Goal: Check status: Check status

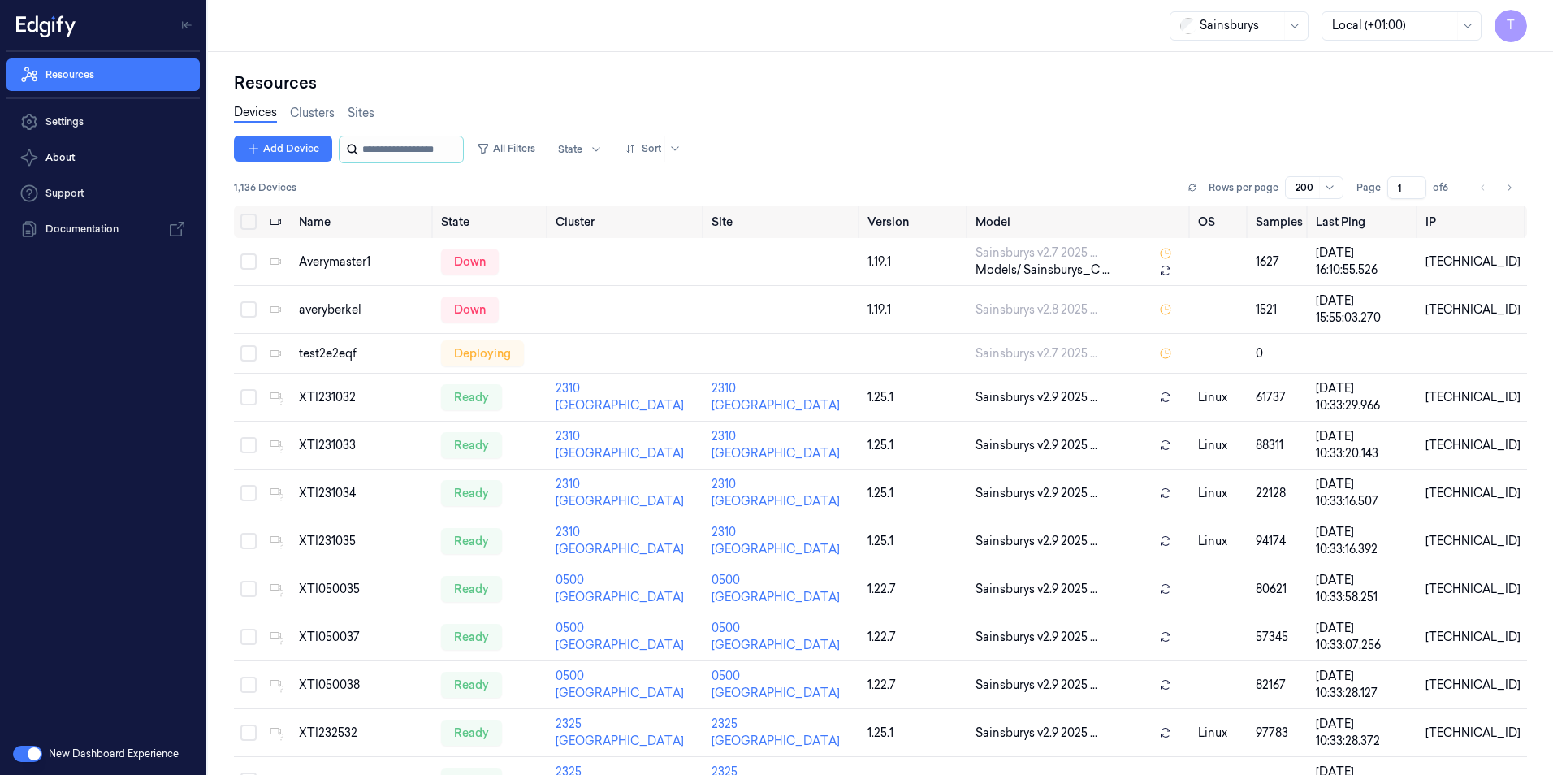
click at [397, 151] on input "string" at bounding box center [410, 149] width 97 height 26
type input "****"
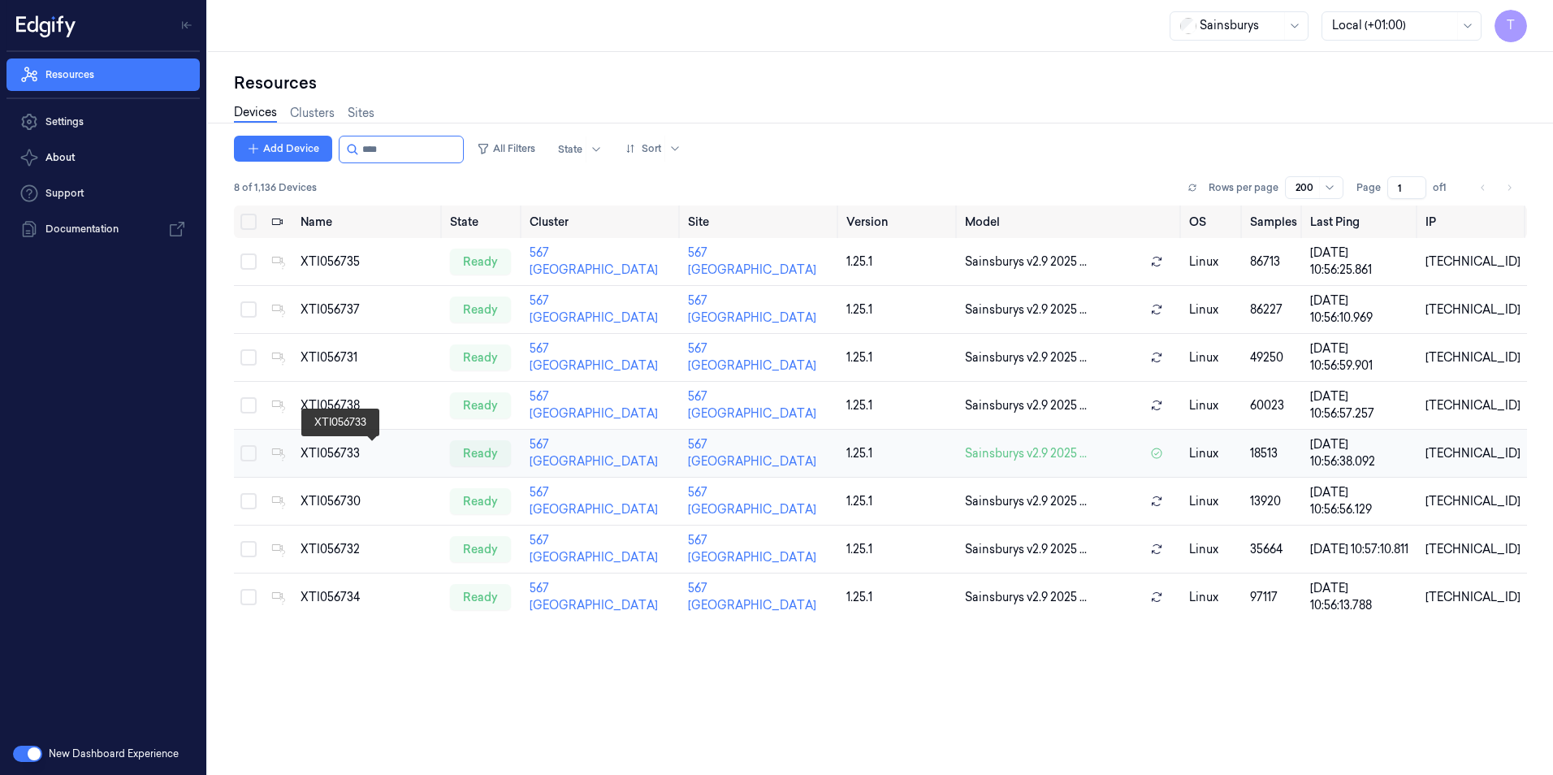
click at [331, 453] on div "XTI056733" at bounding box center [368, 453] width 136 height 17
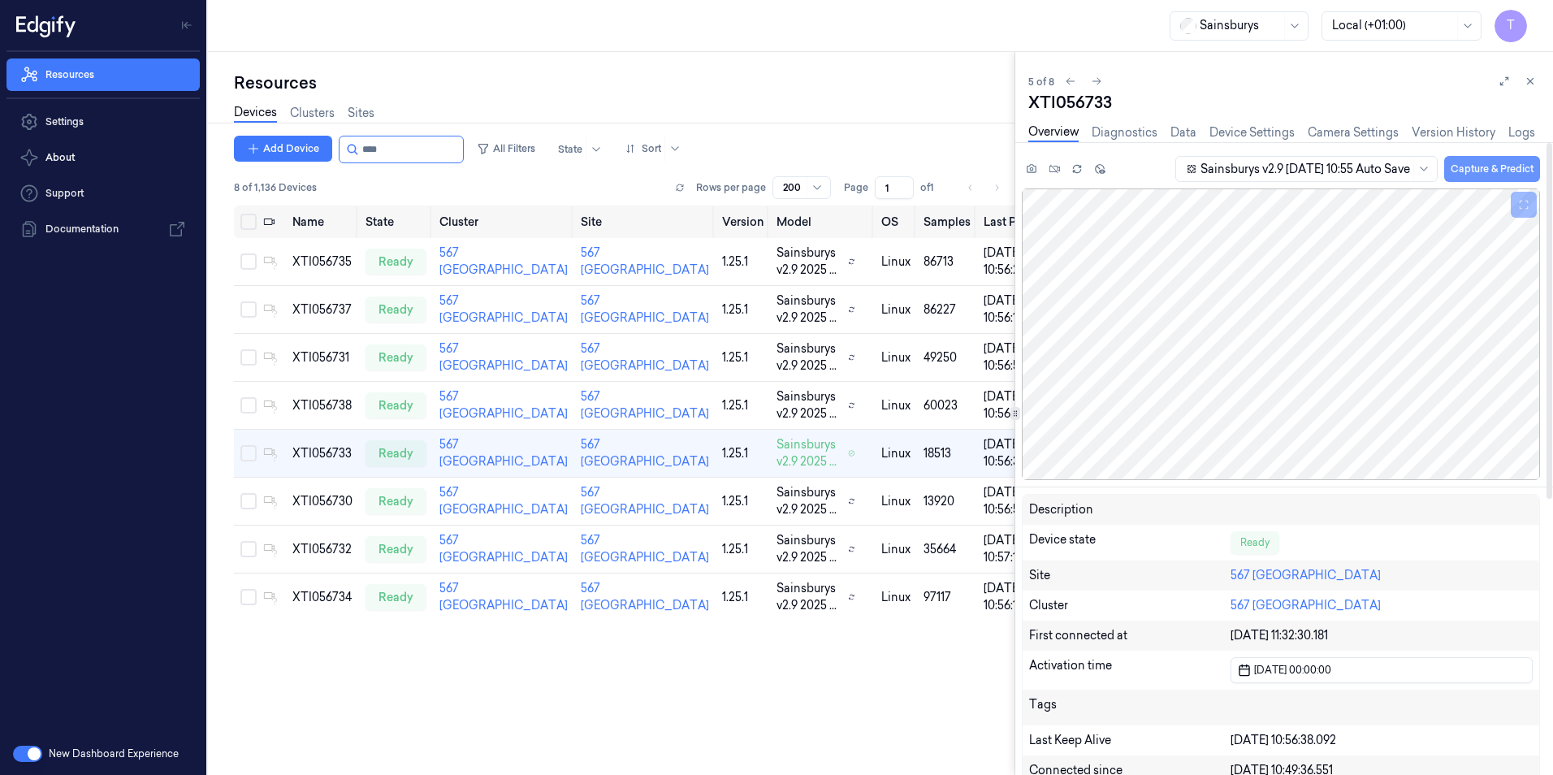
click at [1019, 171] on button "Capture & Predict" at bounding box center [1492, 169] width 96 height 26
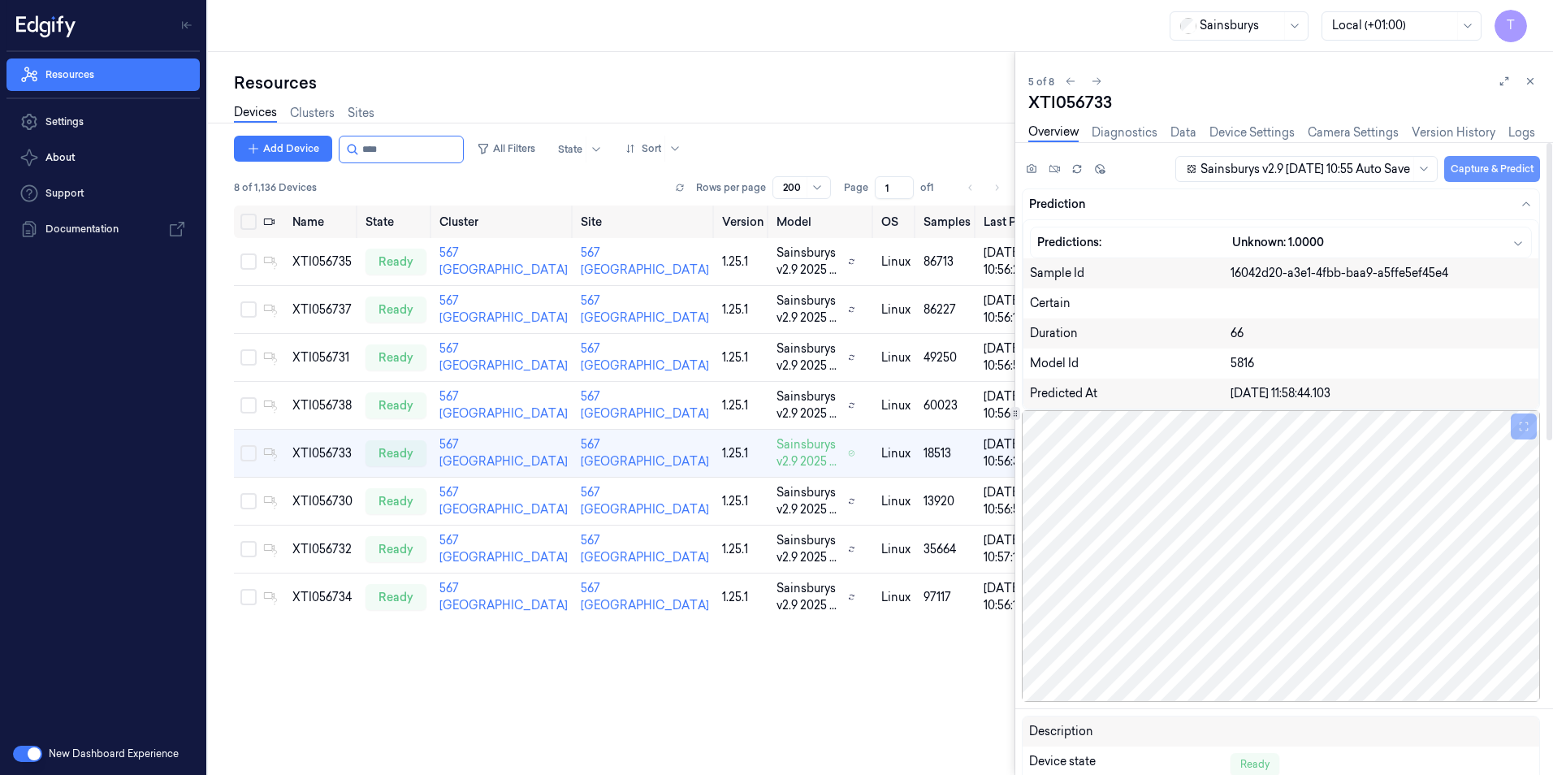
click at [1019, 172] on button "Capture & Predict" at bounding box center [1492, 169] width 96 height 26
click at [1019, 173] on button "Capture & Predict" at bounding box center [1492, 169] width 96 height 26
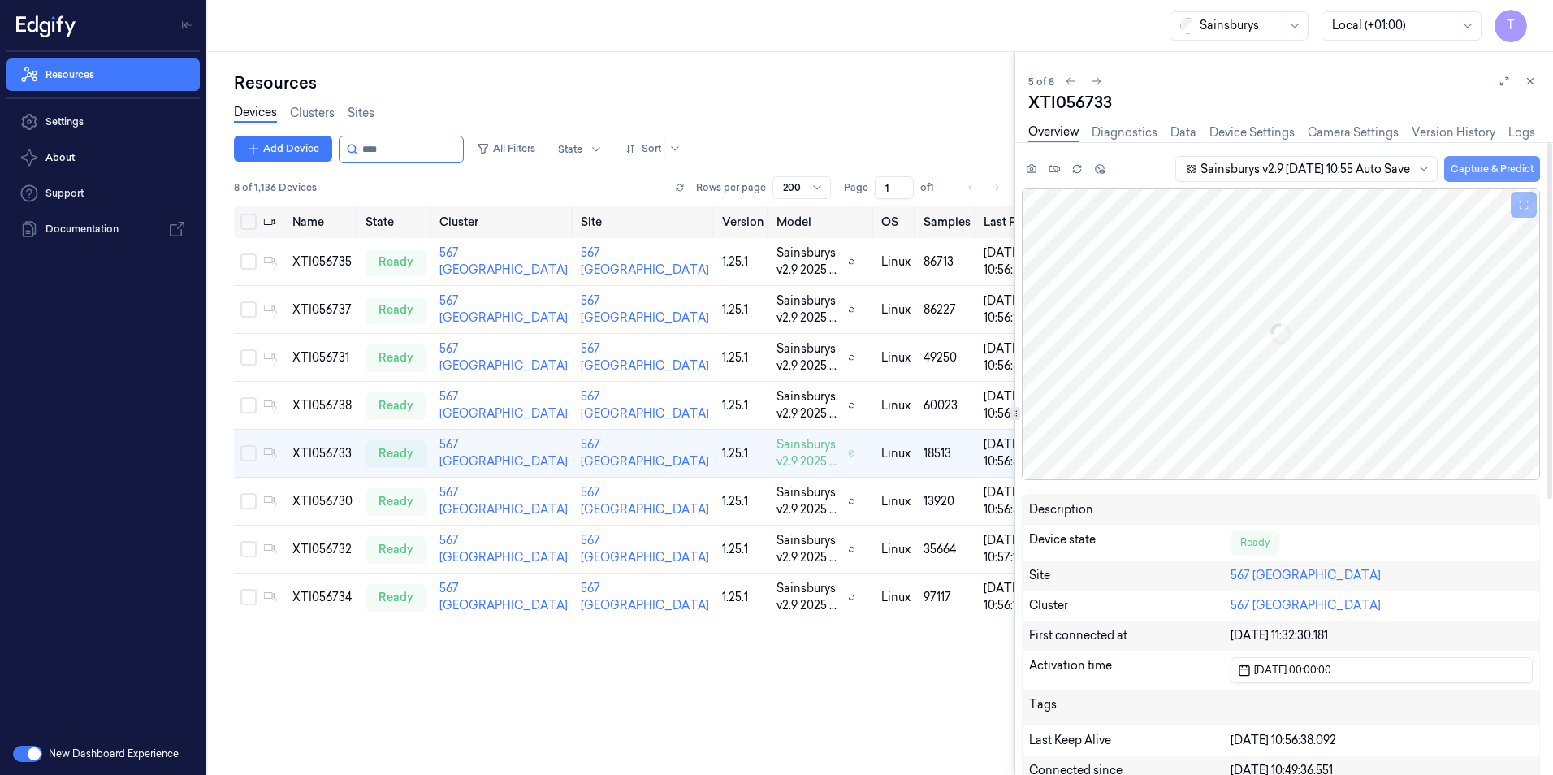
click at [1019, 168] on button "Capture & Predict" at bounding box center [1492, 169] width 96 height 26
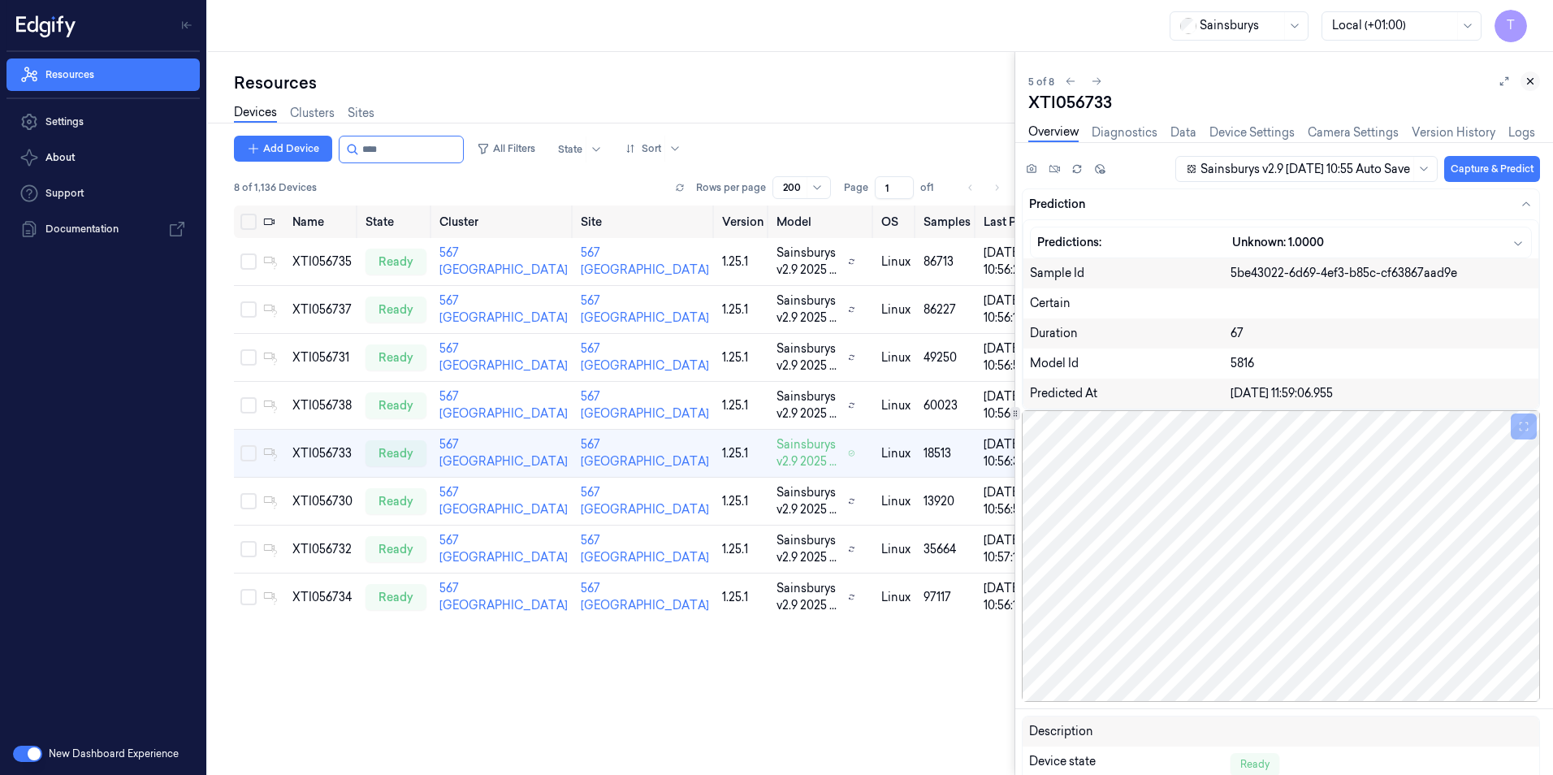
click at [1019, 84] on icon at bounding box center [1529, 81] width 11 height 11
